Goal: Task Accomplishment & Management: Manage account settings

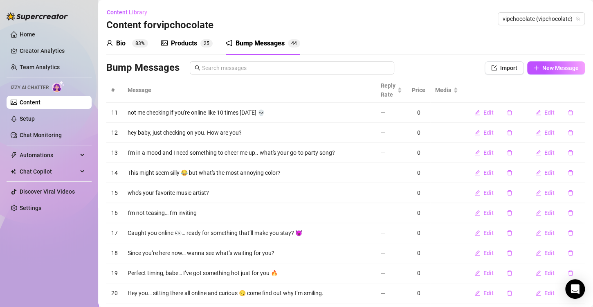
click at [173, 47] on div "Products" at bounding box center [184, 43] width 26 height 10
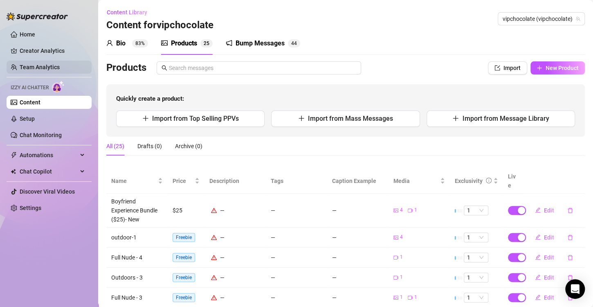
click at [60, 68] on link "Team Analytics" at bounding box center [40, 67] width 40 height 7
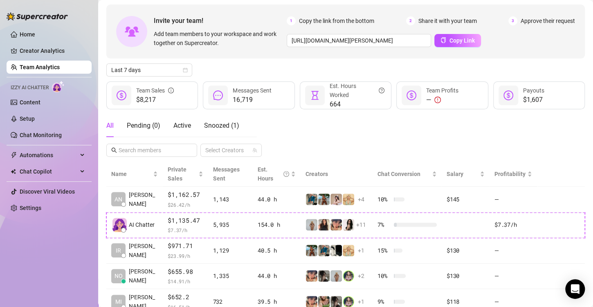
scroll to position [33, 0]
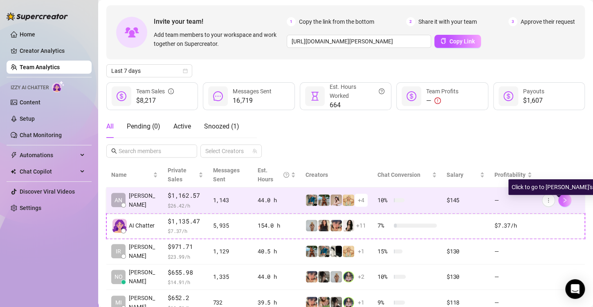
click at [562, 197] on icon "right" at bounding box center [565, 200] width 6 height 6
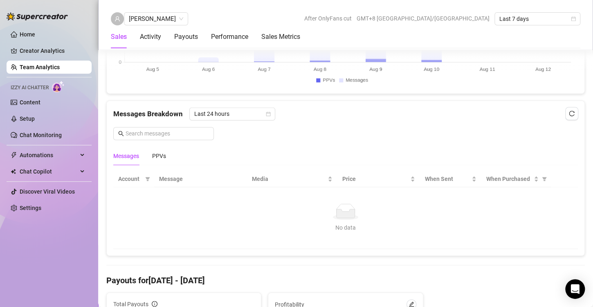
scroll to position [484, 0]
click at [263, 115] on span "Last 24 hours" at bounding box center [232, 113] width 76 height 12
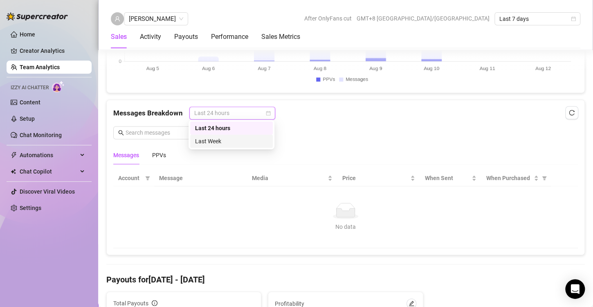
click at [224, 141] on div "Last Week" at bounding box center [231, 141] width 73 height 9
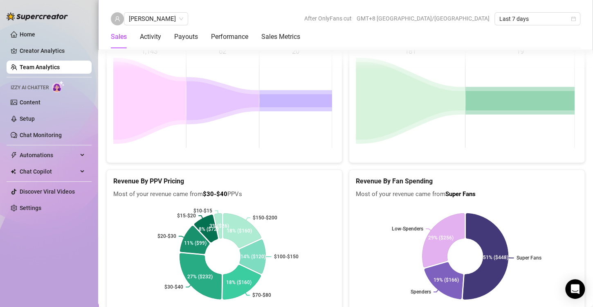
scroll to position [1544, 0]
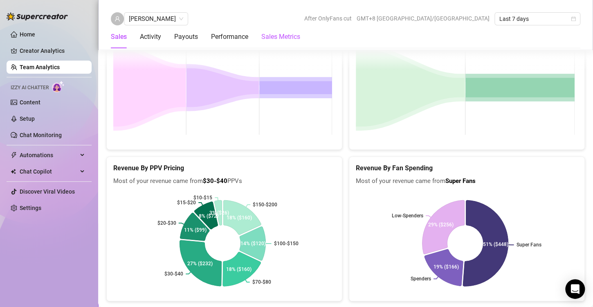
click at [282, 41] on Metrics "Sales Metrics" at bounding box center [280, 37] width 39 height 10
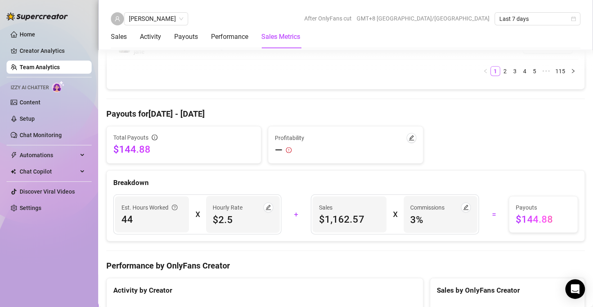
scroll to position [869, 0]
click at [338, 214] on span "$1,162.57" at bounding box center [349, 218] width 61 height 13
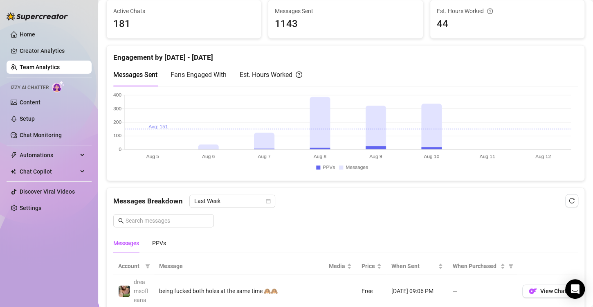
scroll to position [0, 0]
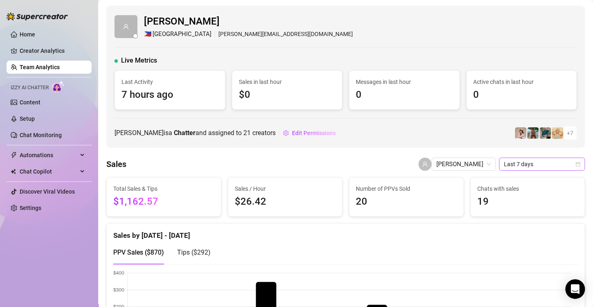
click at [521, 161] on span "Last 7 days" at bounding box center [542, 164] width 76 height 12
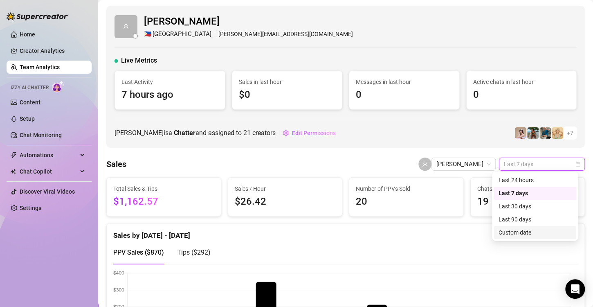
click at [38, 66] on link "Team Analytics" at bounding box center [40, 67] width 40 height 7
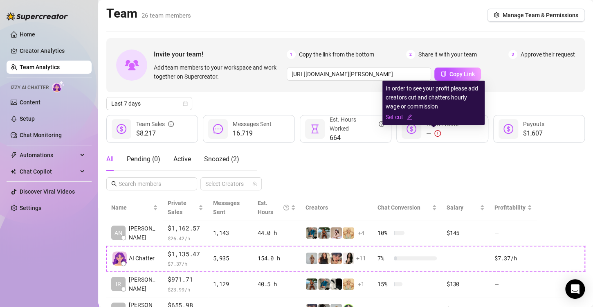
click at [436, 132] on icon "exclamation-circle" at bounding box center [438, 133] width 7 height 7
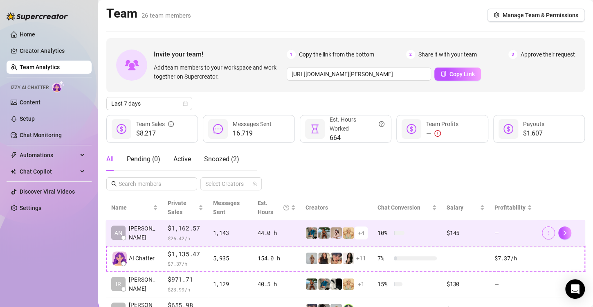
click at [546, 232] on icon "more" at bounding box center [549, 233] width 6 height 6
click at [564, 230] on icon "right" at bounding box center [565, 232] width 3 height 5
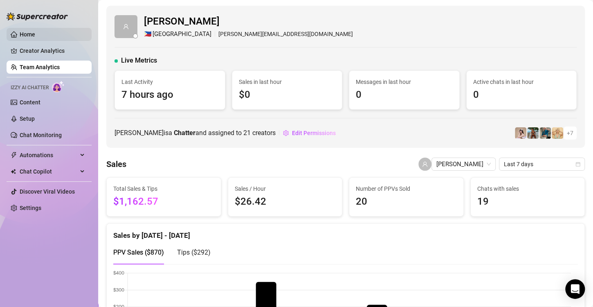
click at [35, 34] on link "Home" at bounding box center [28, 34] width 16 height 7
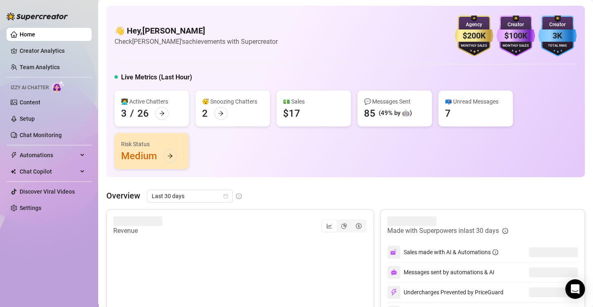
scroll to position [272, 0]
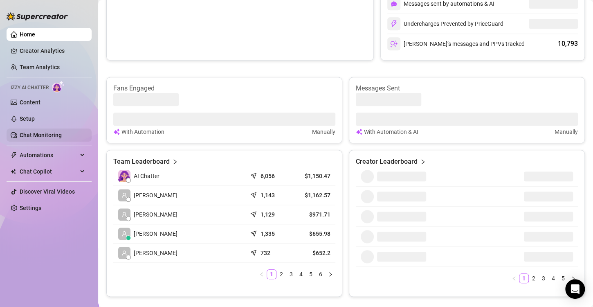
click at [62, 134] on link "Chat Monitoring" at bounding box center [41, 135] width 42 height 7
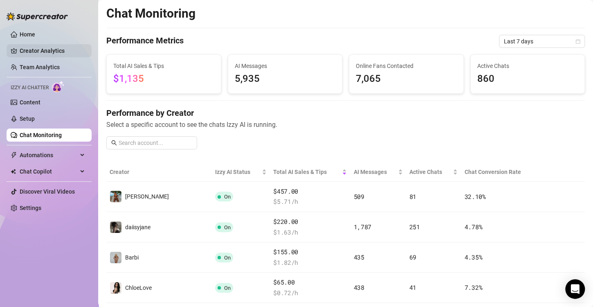
click at [35, 51] on link "Creator Analytics" at bounding box center [52, 50] width 65 height 13
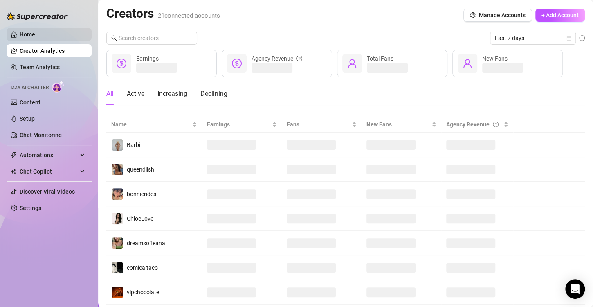
click at [35, 31] on link "Home" at bounding box center [28, 34] width 16 height 7
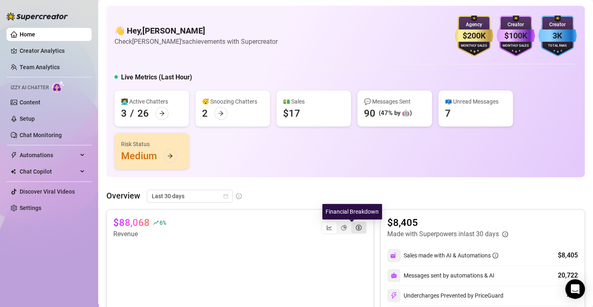
click at [356, 225] on icon "dollar-circle" at bounding box center [359, 228] width 6 height 6
click at [354, 223] on input "segmented control" at bounding box center [354, 223] width 0 height 0
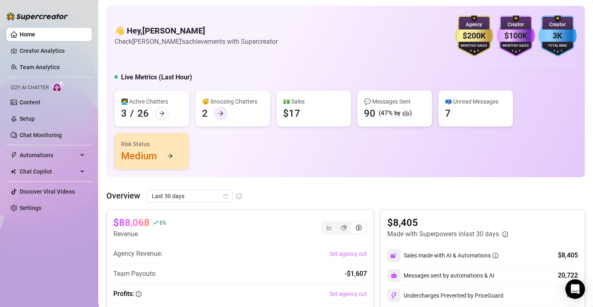
click at [224, 110] on div at bounding box center [220, 113] width 13 height 13
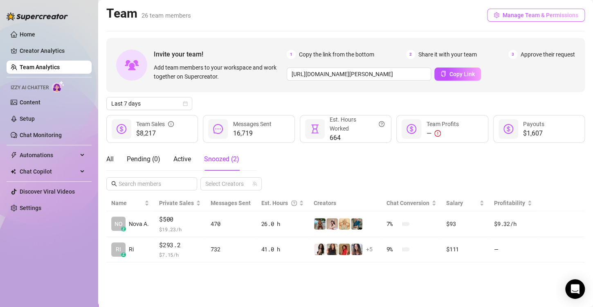
click at [509, 16] on span "Manage Team & Permissions" at bounding box center [541, 15] width 76 height 7
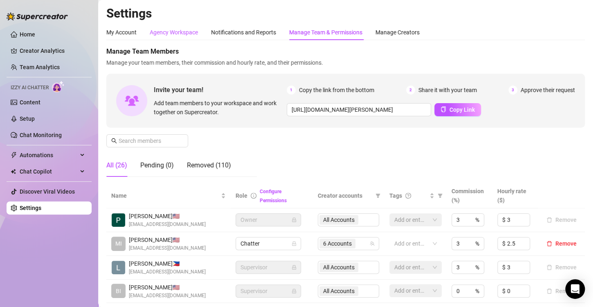
click at [168, 32] on div "Agency Workspace" at bounding box center [174, 32] width 48 height 9
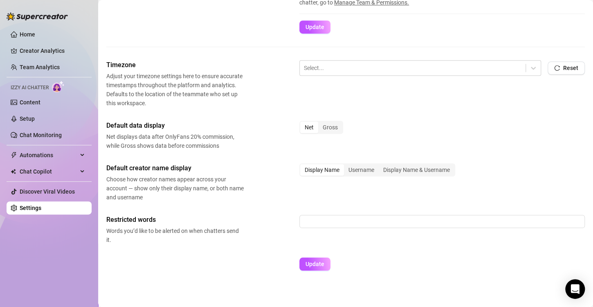
scroll to position [275, 0]
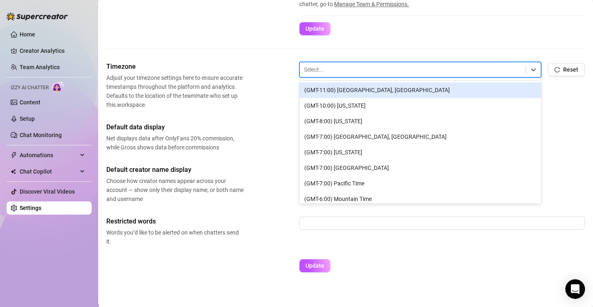
click at [412, 72] on div at bounding box center [413, 69] width 218 height 11
type input "ce"
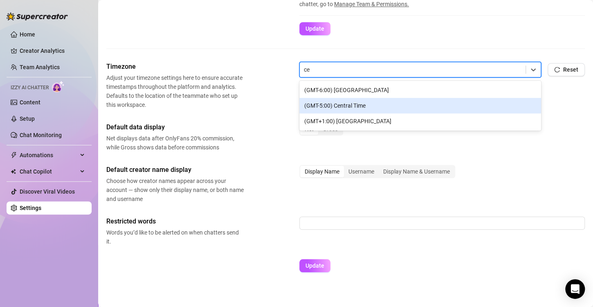
click at [393, 106] on div "(GMT-5:00) Central Time" at bounding box center [421, 106] width 242 height 16
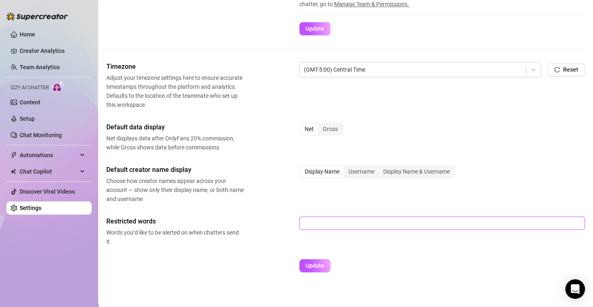
click at [424, 216] on input "text" at bounding box center [443, 222] width 286 height 13
click at [433, 270] on div "Update" at bounding box center [443, 269] width 286 height 20
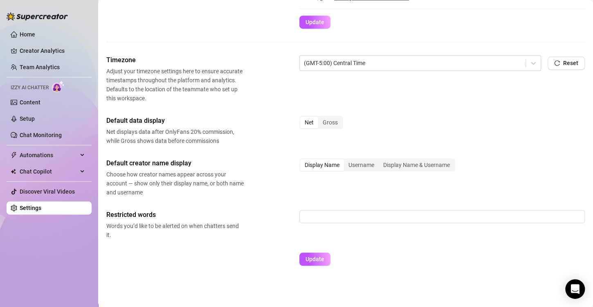
scroll to position [257, 0]
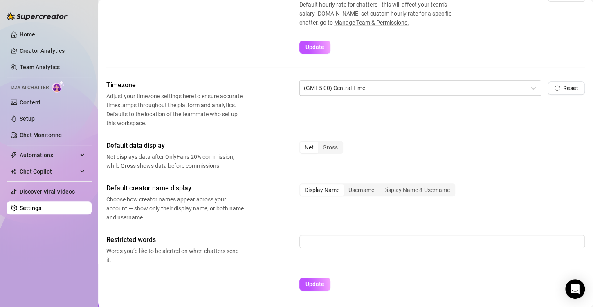
click at [86, 257] on div "Home Creator Analytics Team Analytics Izzy AI Chatter Content Setup Chat Monito…" at bounding box center [49, 150] width 85 height 300
click at [563, 90] on span "Reset" at bounding box center [570, 88] width 15 height 7
click at [492, 86] on div at bounding box center [413, 88] width 218 height 11
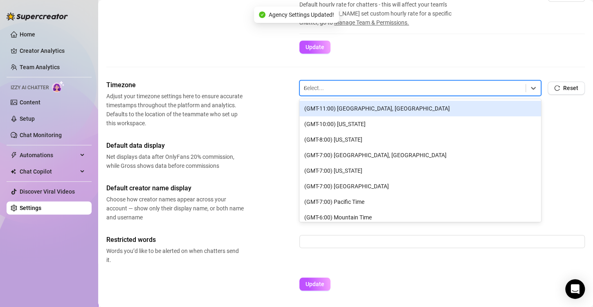
type input "ce"
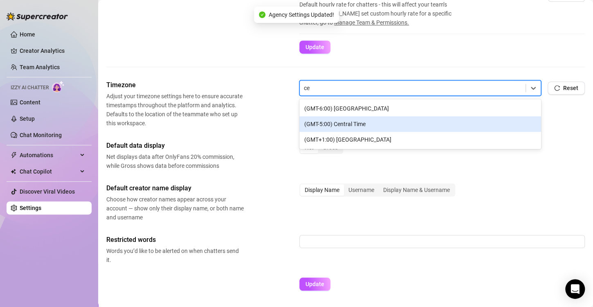
click at [376, 126] on div "(GMT-5:00) Central Time" at bounding box center [421, 124] width 242 height 16
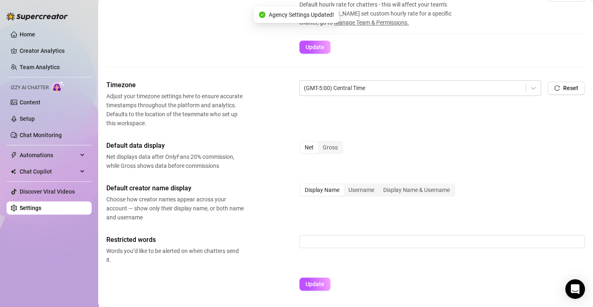
click at [239, 117] on span "Adjust your timezone settings here to ensure accurate timestamps throughout the…" at bounding box center [174, 110] width 137 height 36
click at [563, 92] on button "Reset" at bounding box center [566, 87] width 37 height 13
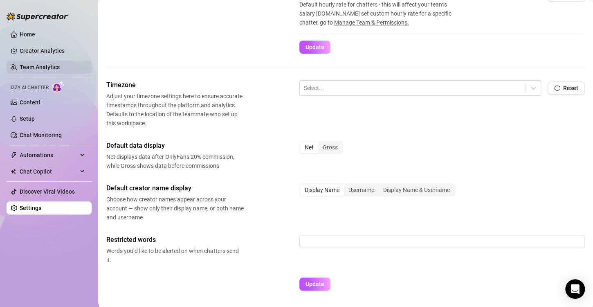
click at [42, 65] on link "Team Analytics" at bounding box center [40, 67] width 40 height 7
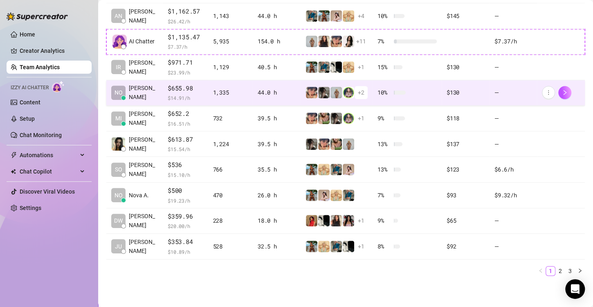
scroll to position [16, 0]
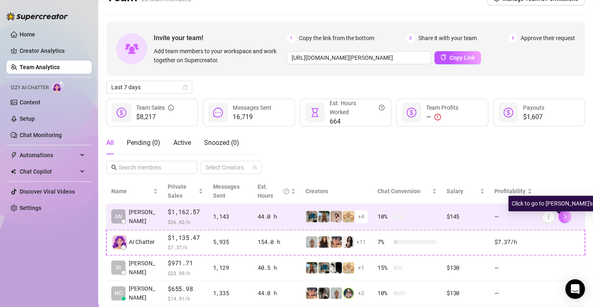
click at [562, 214] on button "button" at bounding box center [565, 216] width 13 height 13
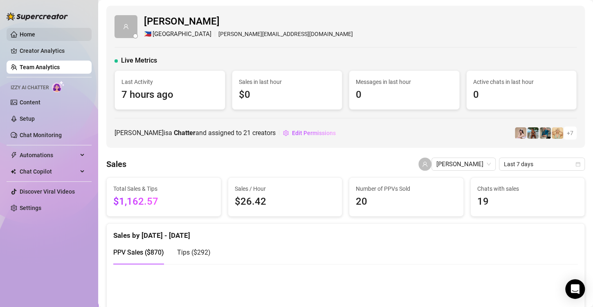
click at [35, 35] on link "Home" at bounding box center [28, 34] width 16 height 7
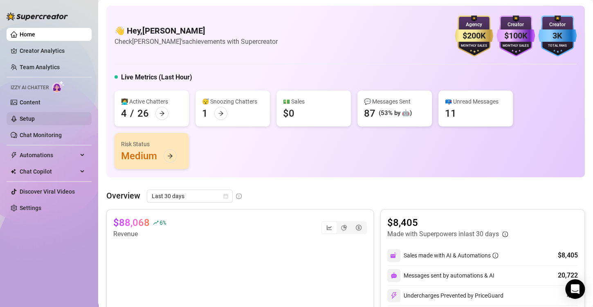
click at [35, 118] on link "Setup" at bounding box center [27, 118] width 15 height 7
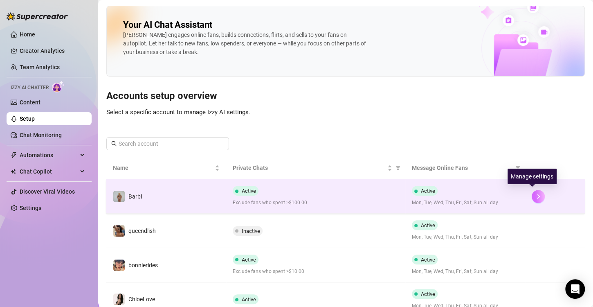
click at [536, 198] on icon "right" at bounding box center [539, 197] width 6 height 6
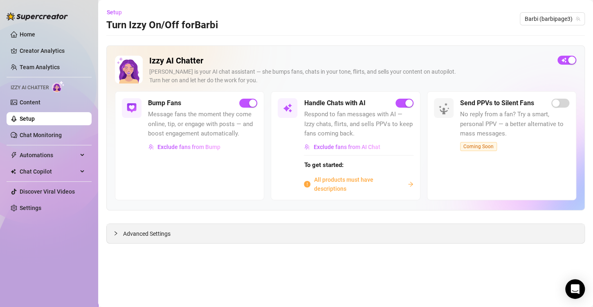
click at [116, 235] on div at bounding box center [118, 233] width 10 height 9
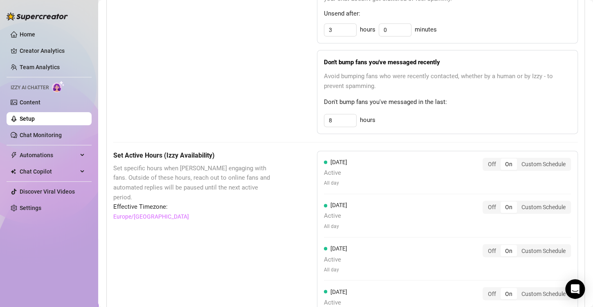
scroll to position [728, 0]
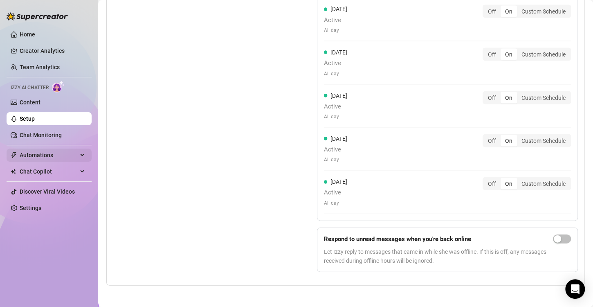
click at [61, 159] on span "Automations" at bounding box center [49, 155] width 58 height 13
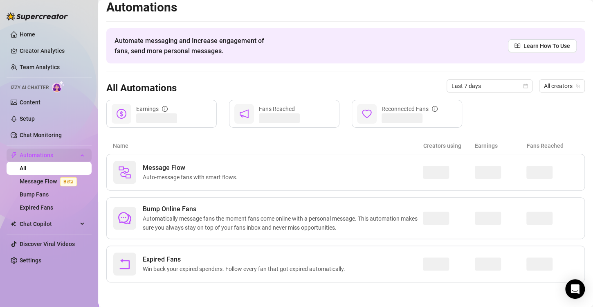
scroll to position [5, 0]
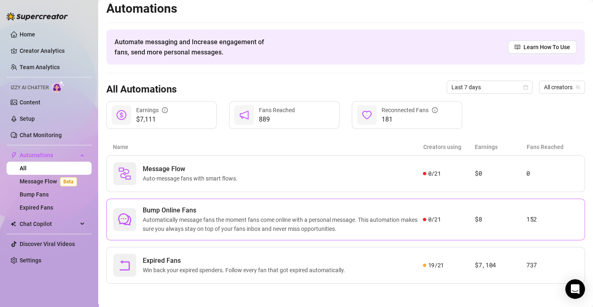
click at [157, 210] on span "Bump Online Fans" at bounding box center [283, 210] width 280 height 10
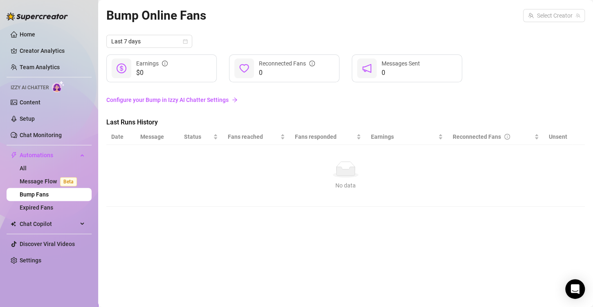
click at [212, 102] on link "Configure your Bump in Izzy AI Chatter Settings" at bounding box center [345, 99] width 479 height 9
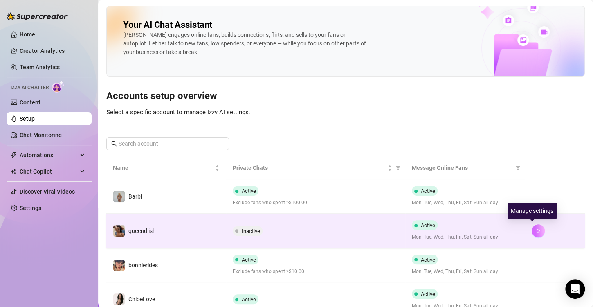
click at [536, 228] on icon "right" at bounding box center [539, 231] width 6 height 6
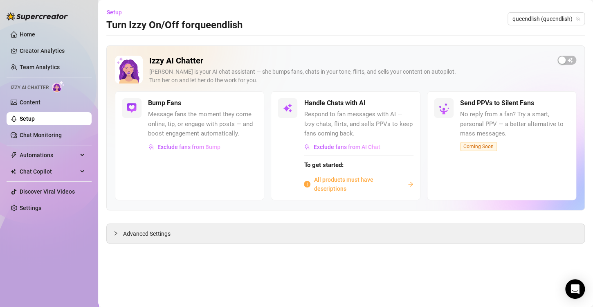
click at [83, 164] on ul "Home Creator Analytics Team Analytics Izzy AI Chatter Content Setup Chat Monito…" at bounding box center [49, 121] width 85 height 193
click at [86, 171] on div "Chat Copilot" at bounding box center [49, 171] width 85 height 13
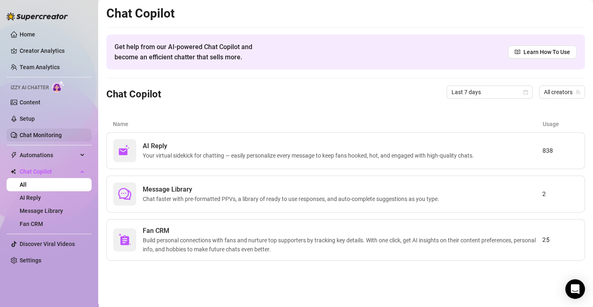
click at [61, 138] on link "Chat Monitoring" at bounding box center [41, 135] width 42 height 7
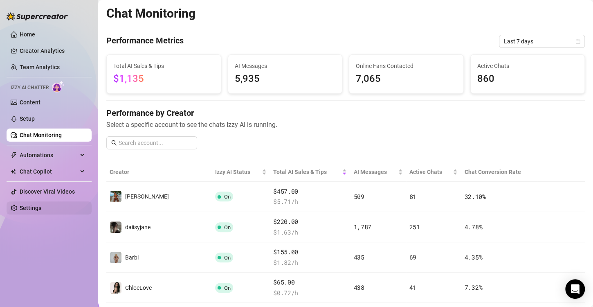
click at [41, 208] on link "Settings" at bounding box center [31, 208] width 22 height 7
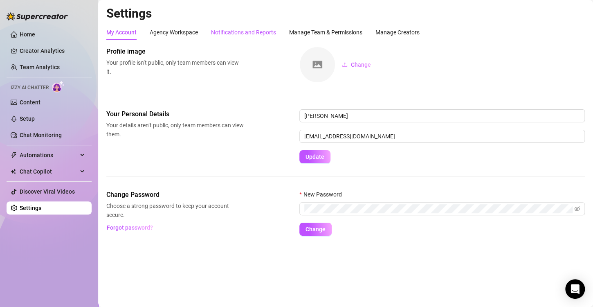
click at [235, 34] on div "Notifications and Reports" at bounding box center [243, 32] width 65 height 9
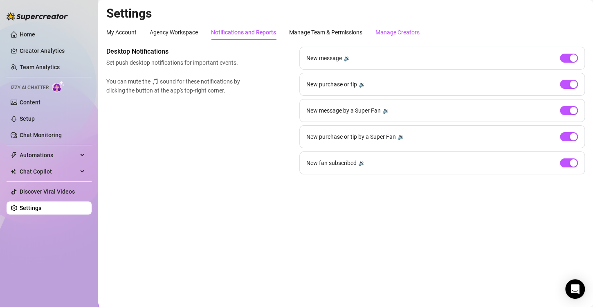
click at [394, 29] on div "Manage Creators" at bounding box center [398, 32] width 44 height 9
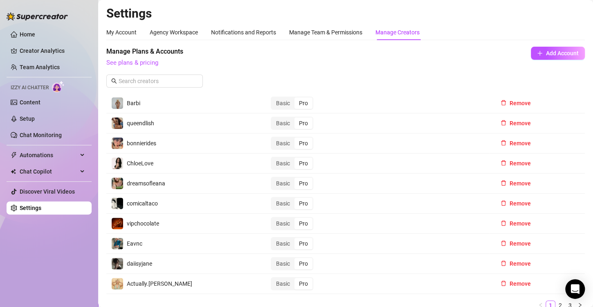
click at [67, 235] on div "Home Creator Analytics Team Analytics Izzy AI Chatter Content Setup Chat Monito…" at bounding box center [49, 150] width 85 height 300
